Goal: Task Accomplishment & Management: Complete application form

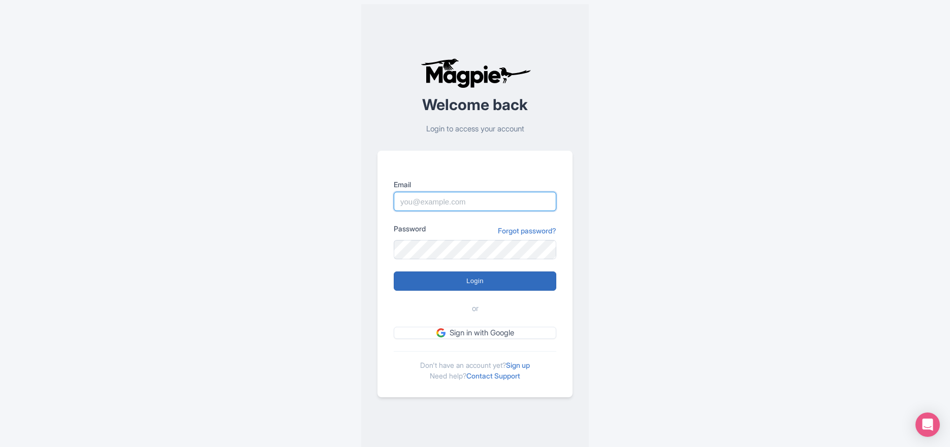
type input "media@cheapfunthingstodo.com"
click at [529, 281] on input "Login" at bounding box center [475, 281] width 162 height 19
type input "Logging in..."
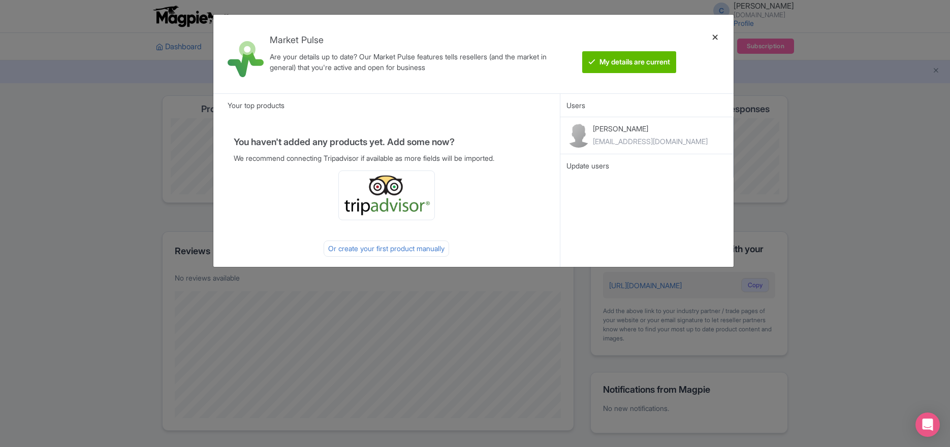
click at [711, 37] on div at bounding box center [715, 54] width 24 height 62
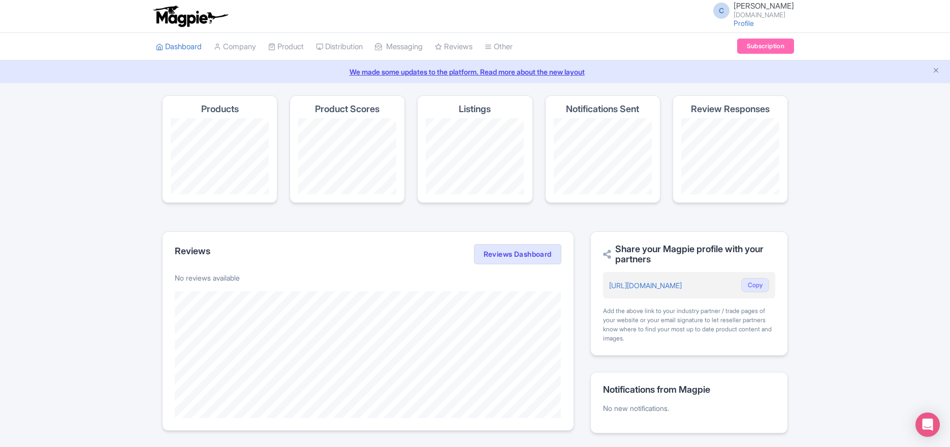
click at [711, 30] on div "C Chaz Desousa cheapfunthingstodo.com Profile Users Settings Sign out" at bounding box center [750, 16] width 87 height 28
click at [304, 61] on link "Product" at bounding box center [286, 47] width 36 height 28
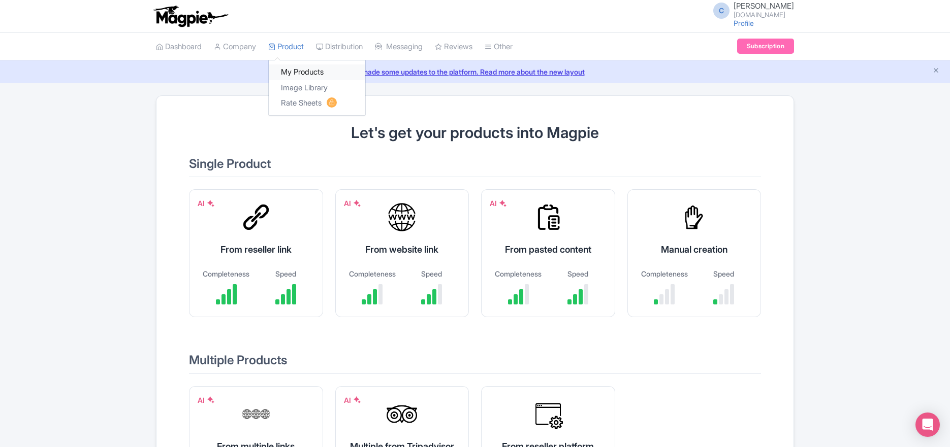
click at [365, 80] on link "My Products" at bounding box center [317, 72] width 96 height 16
click at [362, 80] on link "My Products" at bounding box center [317, 72] width 96 height 16
click at [933, 74] on icon "Close announcement" at bounding box center [936, 71] width 8 height 8
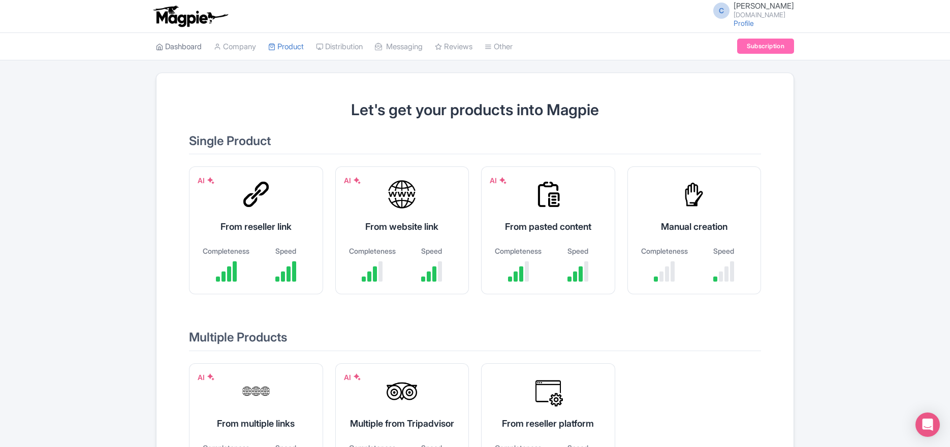
click at [201, 61] on link "Dashboard" at bounding box center [179, 47] width 46 height 28
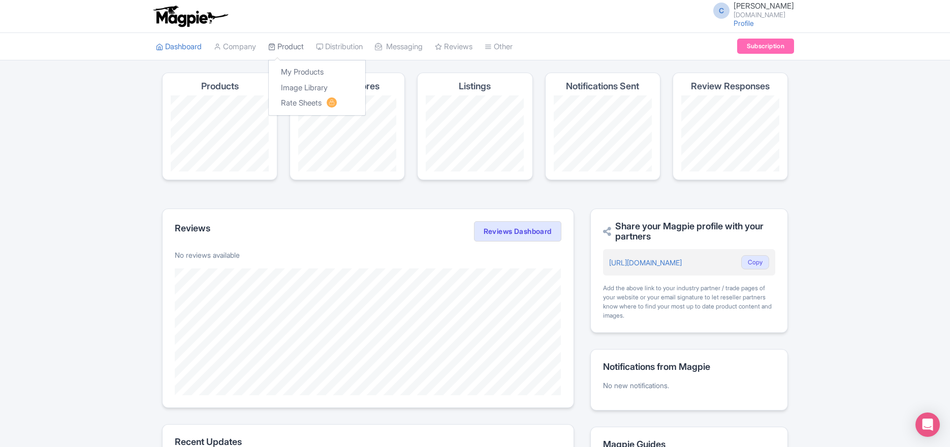
click at [304, 61] on link "Product" at bounding box center [286, 47] width 36 height 28
click at [365, 80] on link "My Products" at bounding box center [317, 72] width 96 height 16
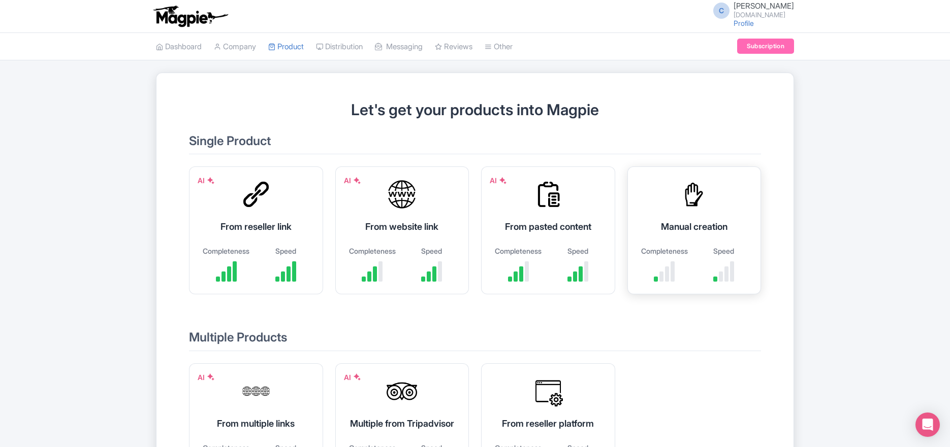
click at [697, 236] on div "Manual creation Completeness Speed" at bounding box center [694, 231] width 134 height 128
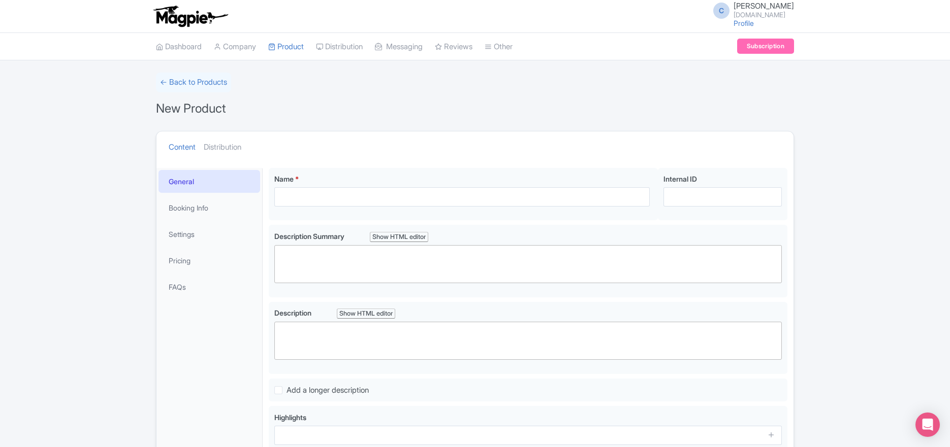
click at [199, 221] on li "Booking Info" at bounding box center [209, 207] width 106 height 27
click at [206, 219] on link "Booking Info" at bounding box center [209, 208] width 102 height 23
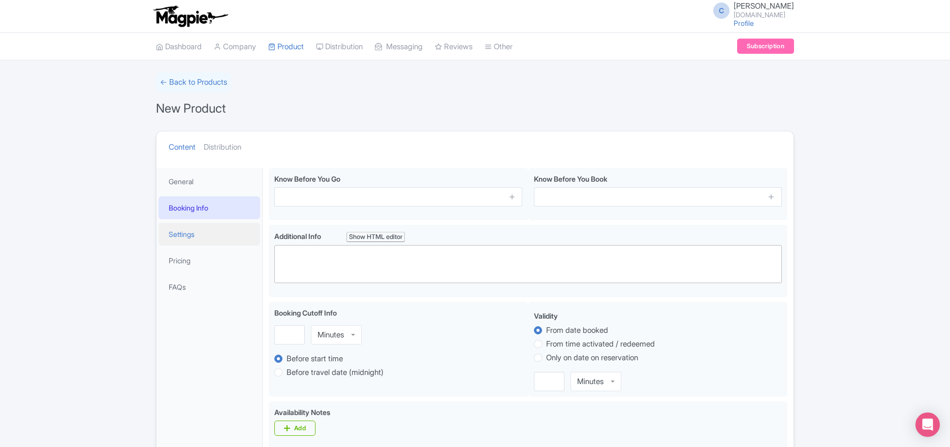
click at [212, 246] on link "Settings" at bounding box center [209, 234] width 102 height 23
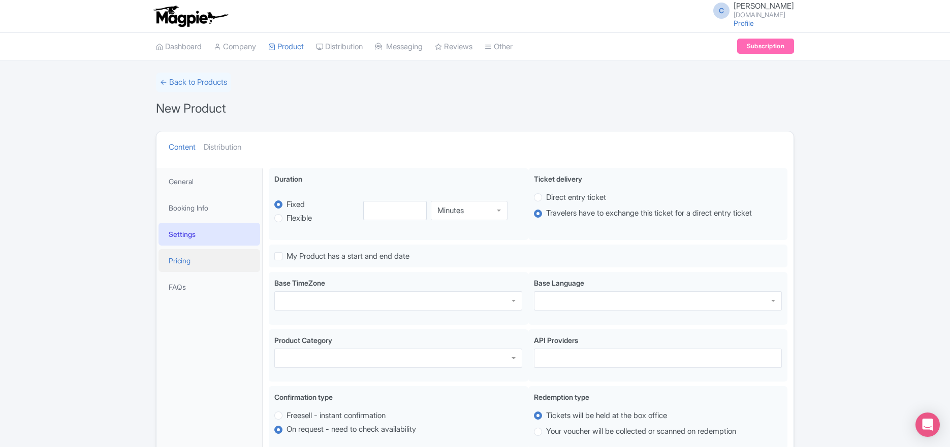
click at [212, 272] on link "Pricing" at bounding box center [209, 260] width 102 height 23
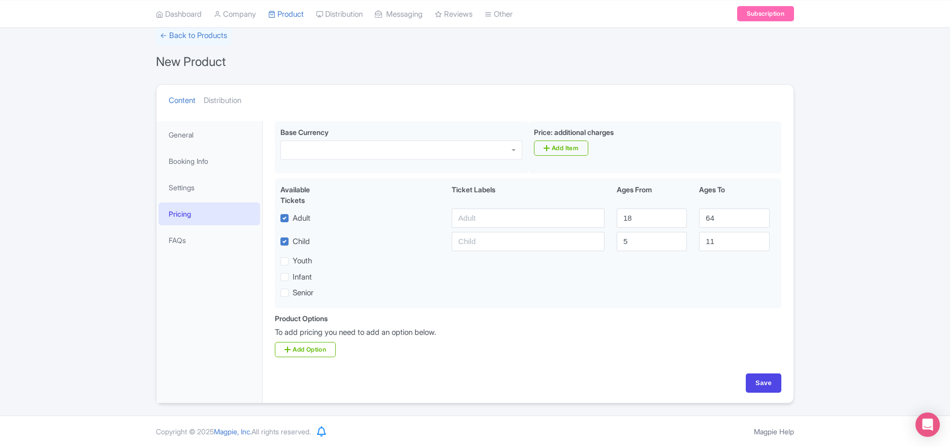
scroll to position [152, 0]
click at [203, 229] on link "FAQs" at bounding box center [209, 240] width 102 height 23
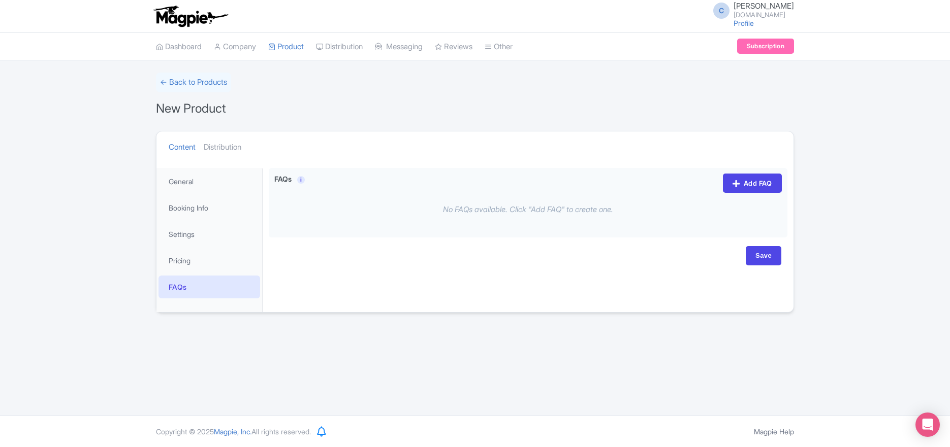
scroll to position [0, 0]
click at [424, 119] on div "New Product" at bounding box center [475, 109] width 638 height 20
click at [304, 61] on link "Product" at bounding box center [286, 47] width 36 height 28
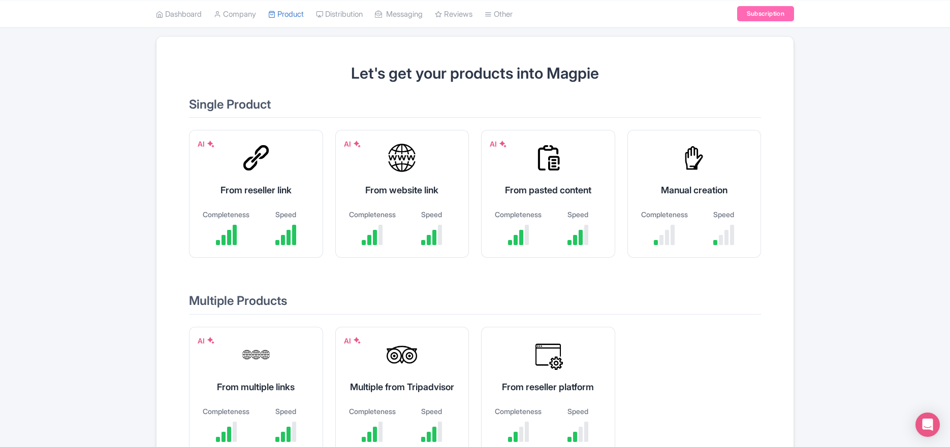
scroll to position [103, 0]
